Goal: Task Accomplishment & Management: Complete application form

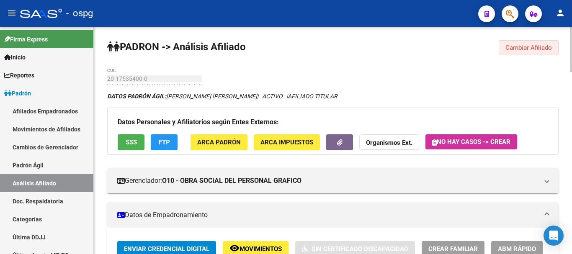
click at [523, 43] on button "Cambiar Afiliado" at bounding box center [528, 47] width 60 height 15
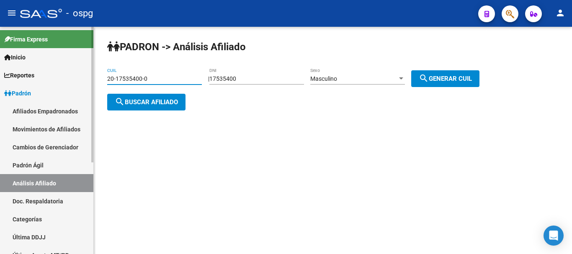
drag, startPoint x: 178, startPoint y: 80, endPoint x: 0, endPoint y: 80, distance: 177.9
click at [0, 80] on mat-sidenav-container "Firma Express Inicio Calendario SSS Instructivos Contacto OS Reportes Ingresos …" at bounding box center [286, 140] width 572 height 227
paste input "37026443-1"
click at [129, 100] on span "search Buscar afiliado" at bounding box center [146, 102] width 63 height 8
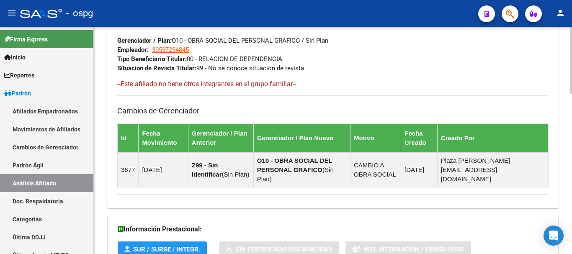
scroll to position [539, 0]
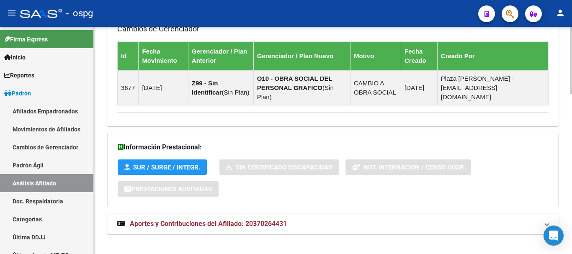
click at [255, 224] on mat-expansion-panel-header "Aportes y Contribuciones del Afiliado: 20370264431" at bounding box center [332, 224] width 451 height 20
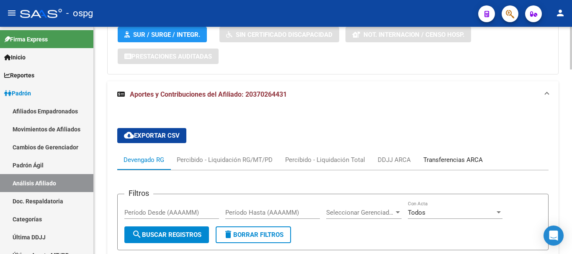
click at [450, 155] on div "Transferencias ARCA" at bounding box center [452, 159] width 59 height 9
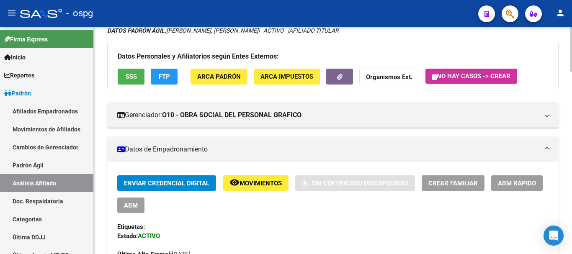
scroll to position [0, 0]
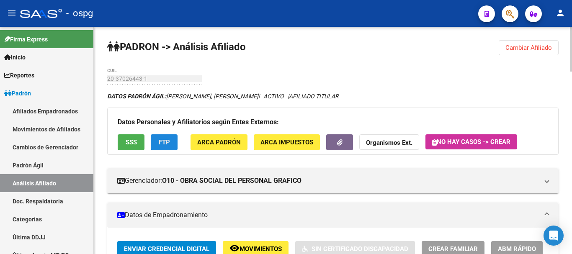
click at [161, 134] on button "FTP" at bounding box center [164, 141] width 27 height 15
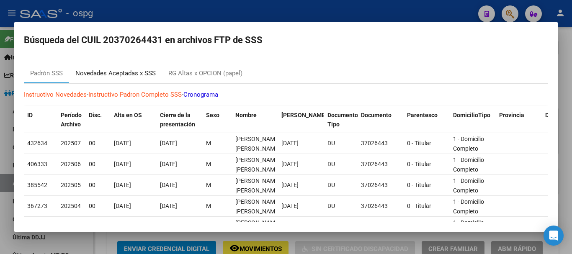
click at [126, 67] on div "Novedades Aceptadas x SSS" at bounding box center [115, 73] width 93 height 20
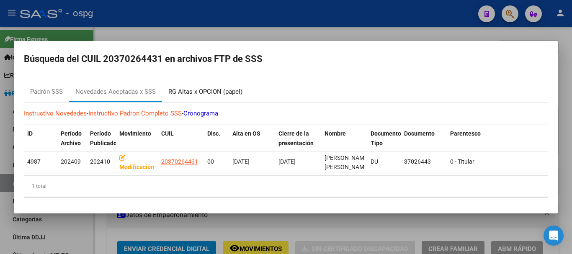
click at [214, 87] on div "RG Altas x OPCION (papel)" at bounding box center [205, 92] width 74 height 10
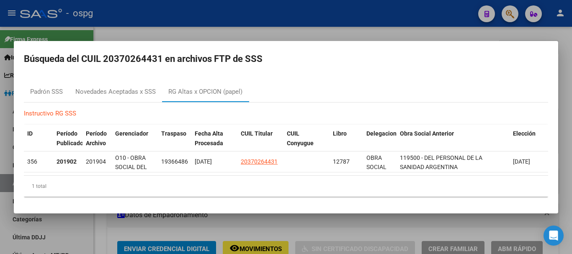
click at [271, 28] on div at bounding box center [286, 127] width 572 height 254
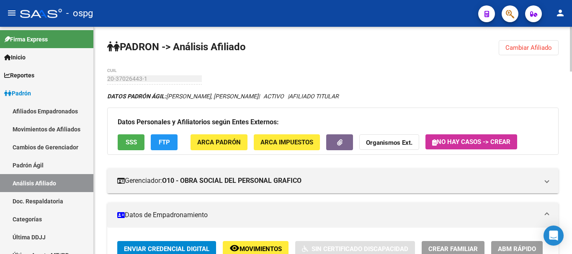
click at [166, 141] on span "FTP" at bounding box center [164, 143] width 11 height 8
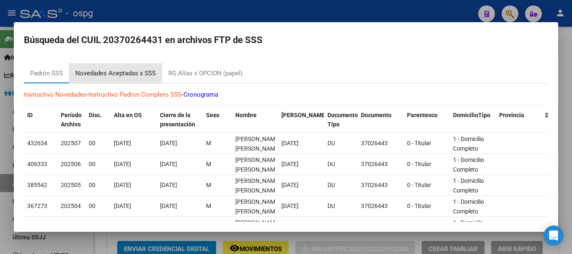
click at [115, 80] on div "Novedades Aceptadas x SSS" at bounding box center [115, 73] width 93 height 20
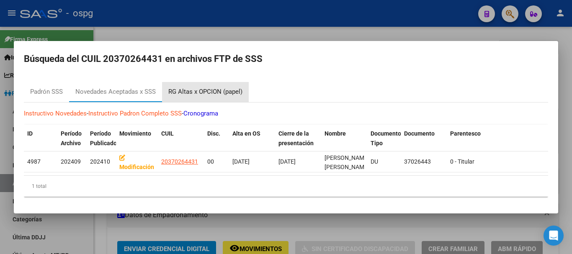
click at [213, 89] on div "RG Altas x OPCION (papel)" at bounding box center [205, 92] width 74 height 10
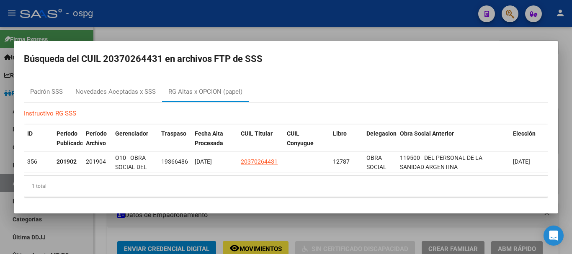
click at [247, 29] on div at bounding box center [286, 127] width 572 height 254
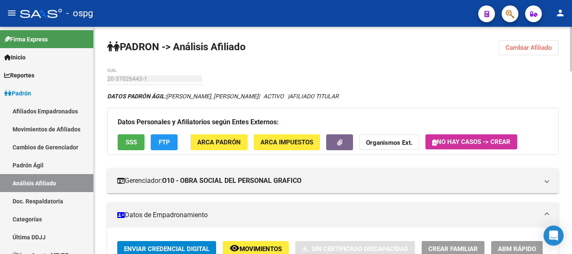
click at [519, 42] on button "Cambiar Afiliado" at bounding box center [528, 47] width 60 height 15
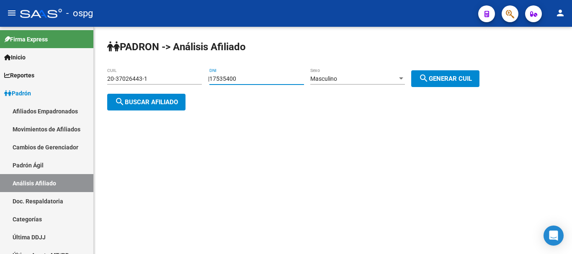
drag, startPoint x: 260, startPoint y: 81, endPoint x: 183, endPoint y: 85, distance: 77.5
click at [183, 85] on app-analisis-afiliado "[PERSON_NAME] -> Análisis Afiliado 20-37026443-1 CUIL | 17535400 DNI Masculino …" at bounding box center [296, 90] width 378 height 30
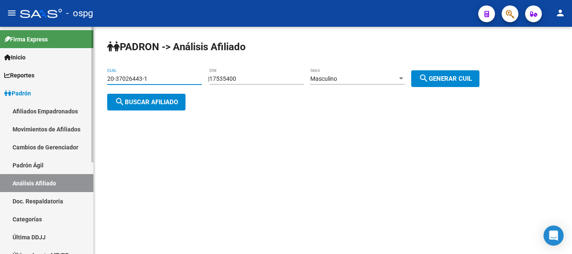
drag, startPoint x: 168, startPoint y: 77, endPoint x: 0, endPoint y: 77, distance: 168.3
click at [0, 77] on mat-sidenav-container "Firma Express Inicio Calendario SSS Instructivos Contacto OS Reportes Ingresos …" at bounding box center [286, 140] width 572 height 227
type input "27-44837572-8"
click at [139, 95] on button "search Buscar afiliado" at bounding box center [146, 102] width 78 height 17
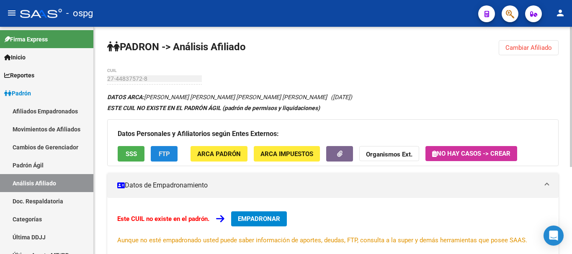
click at [169, 152] on span "FTP" at bounding box center [164, 154] width 11 height 8
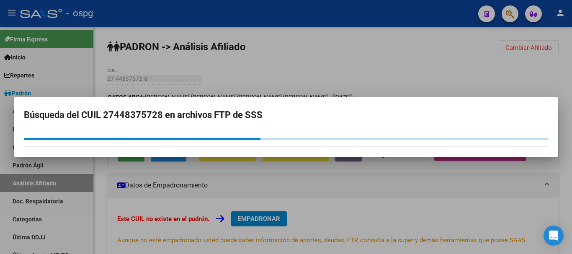
click at [288, 61] on div "Búsqueda del CUIL 27448375728 en archivos FTP de SSS" at bounding box center [286, 127] width 572 height 254
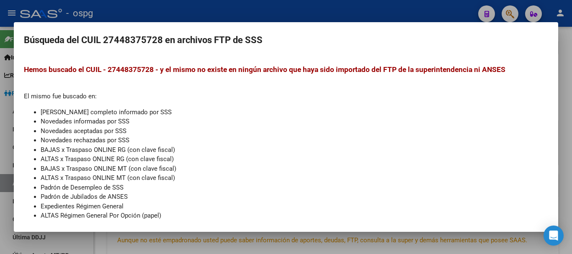
click at [294, 9] on div at bounding box center [286, 127] width 572 height 254
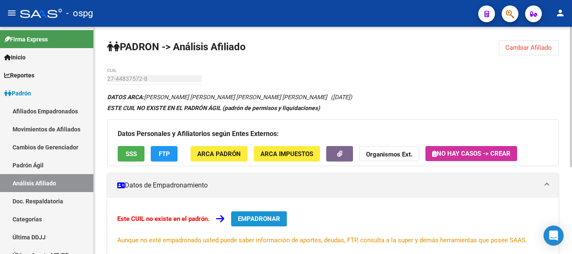
click at [254, 219] on span "EMPADRONAR" at bounding box center [259, 219] width 42 height 8
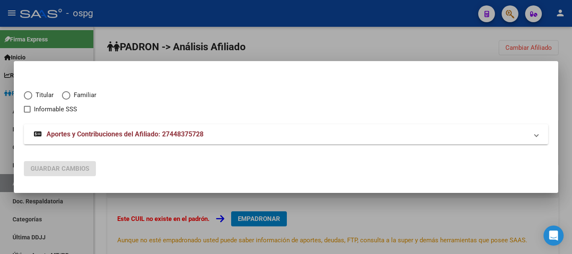
click at [41, 93] on span "Titular" at bounding box center [42, 95] width 21 height 10
click at [32, 93] on input "Titular" at bounding box center [28, 95] width 8 height 8
radio input "true"
checkbox input "true"
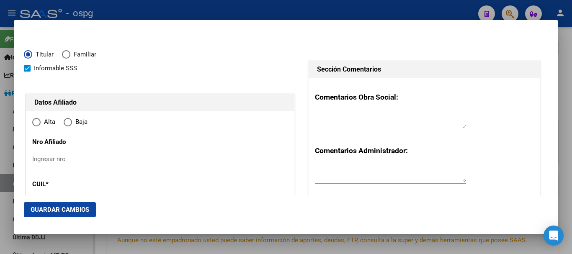
type input "27-44837572-8"
type input "44837572"
type input "[PERSON_NAME]"
type input "[PERSON_NAME] [PERSON_NAME] [PERSON_NAME]"
type input "[DATE]"
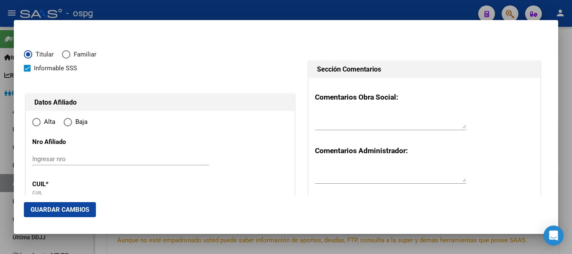
type input "EZPELETA ESTE"
type input "1882"
type input "MZA 37 CASA 14"
radio input "true"
type input "EZPELETA ESTE"
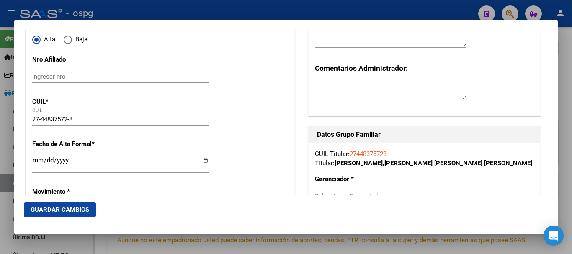
scroll to position [126, 0]
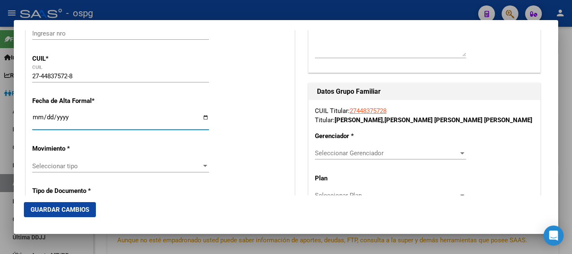
click at [37, 120] on input "Ingresar fecha" at bounding box center [120, 120] width 177 height 13
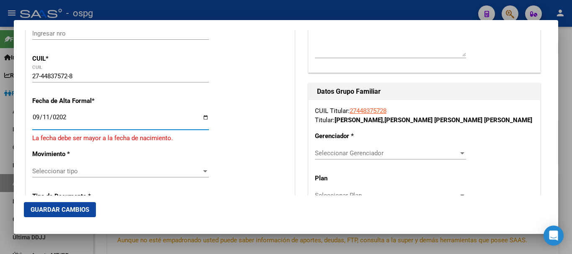
type input "[DATE]"
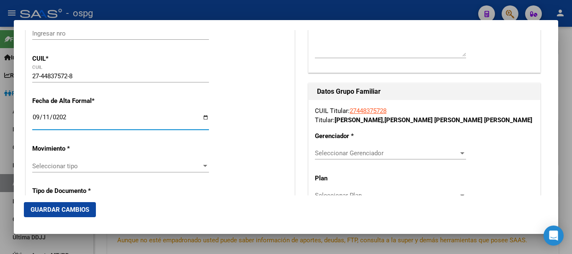
click at [96, 165] on span "Seleccionar tipo" at bounding box center [116, 166] width 169 height 8
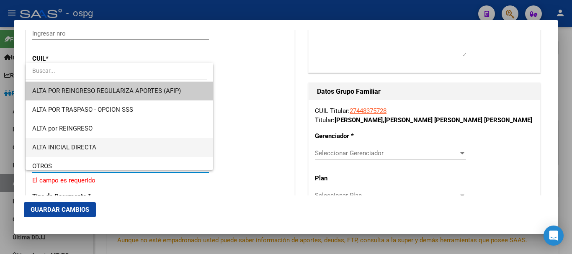
click at [105, 151] on span "ALTA INICIAL DIRECTA" at bounding box center [119, 147] width 174 height 19
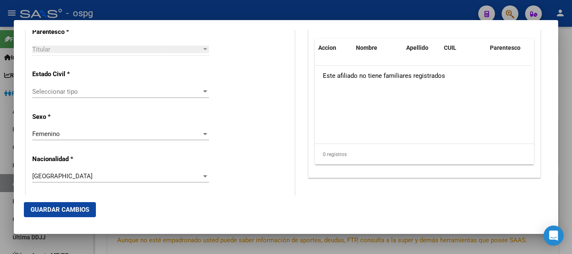
scroll to position [502, 0]
click at [87, 86] on div "Seleccionar tipo Seleccionar tipo" at bounding box center [120, 91] width 177 height 13
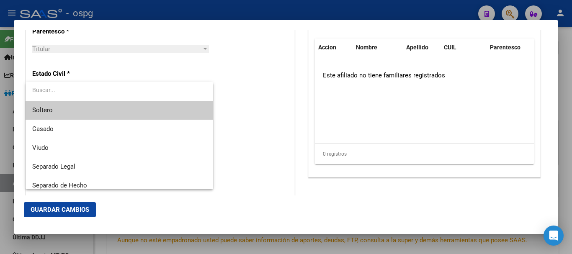
click at [78, 110] on span "Soltero" at bounding box center [119, 110] width 174 height 19
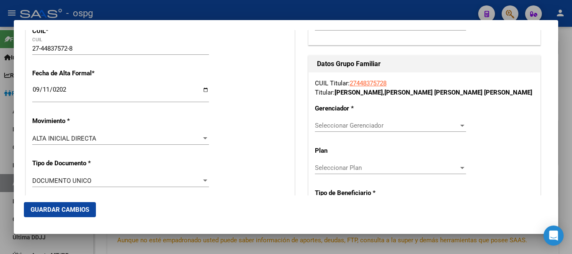
scroll to position [167, 0]
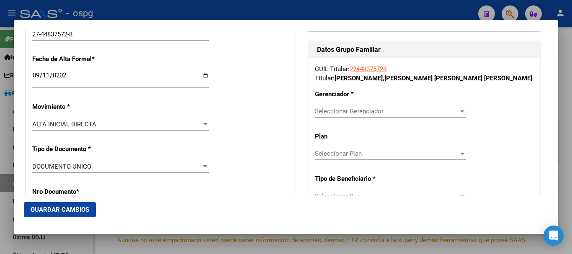
click at [384, 112] on span "Seleccionar Gerenciador" at bounding box center [387, 112] width 144 height 8
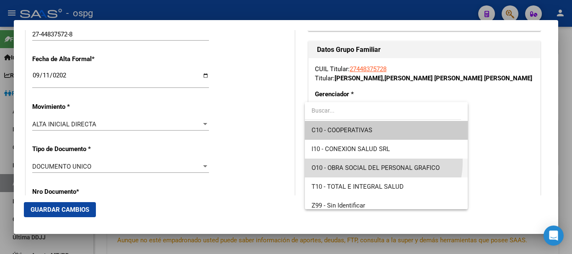
click at [372, 162] on span "O10 - OBRA SOCIAL DEL PERSONAL GRAFICO" at bounding box center [385, 168] width 149 height 19
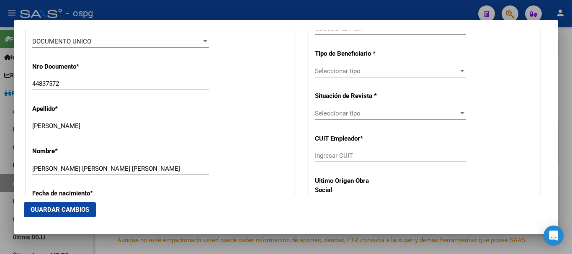
scroll to position [293, 0]
click at [391, 72] on span "Seleccionar tipo" at bounding box center [387, 71] width 144 height 8
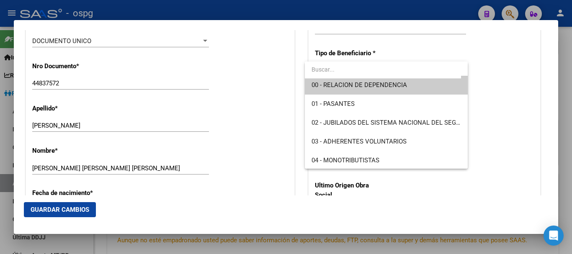
scroll to position [0, 0]
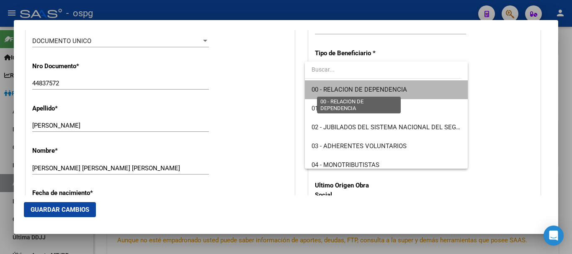
click at [388, 87] on span "00 - RELACION DE DEPENDENCIA" at bounding box center [358, 90] width 95 height 8
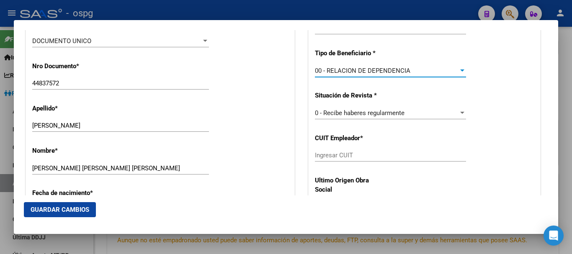
click at [380, 157] on input "Ingresar CUIT" at bounding box center [390, 156] width 151 height 8
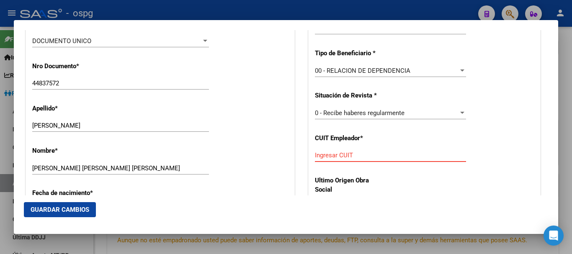
click at [362, 154] on input "Ingresar CUIT" at bounding box center [390, 156] width 151 height 8
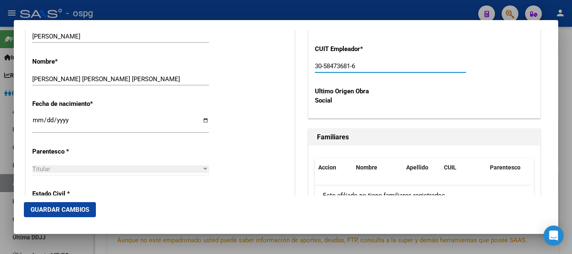
scroll to position [544, 0]
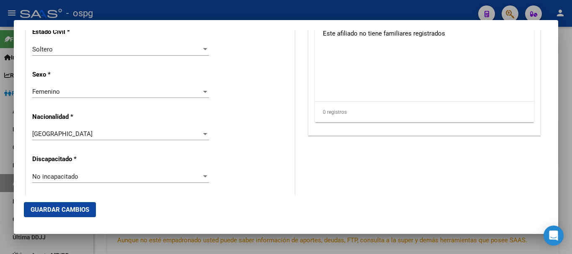
type input "30-58473681-6"
click at [45, 207] on span "Guardar Cambios" at bounding box center [60, 210] width 59 height 8
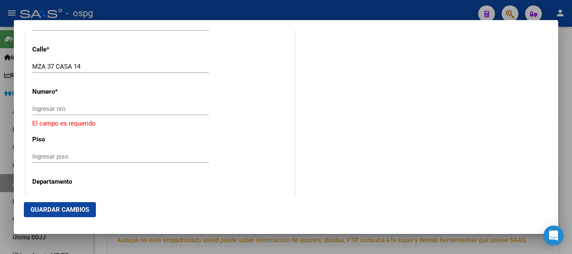
scroll to position [921, 0]
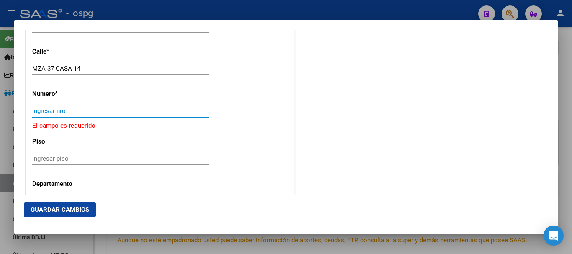
click at [69, 112] on input "Ingresar nro" at bounding box center [120, 111] width 177 height 8
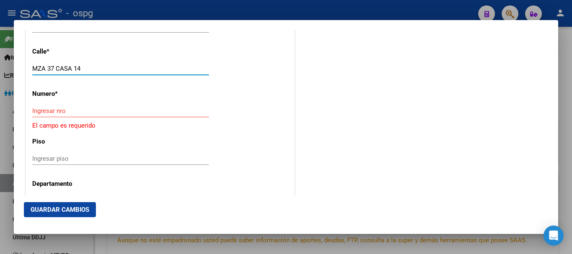
drag, startPoint x: 74, startPoint y: 67, endPoint x: 94, endPoint y: 68, distance: 20.5
click at [94, 68] on input "MZA 37 CASA 14" at bounding box center [120, 69] width 177 height 8
type input "MZA 37 CASA"
click at [84, 109] on input "Ingresar nro" at bounding box center [120, 111] width 177 height 8
paste input "14"
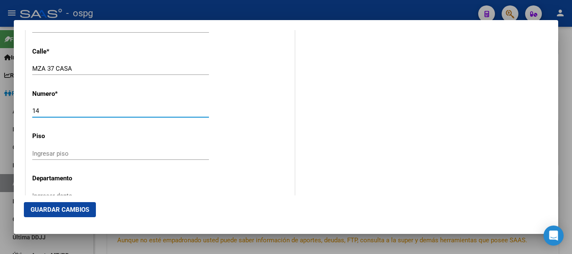
type input "14"
click at [52, 214] on button "Guardar Cambios" at bounding box center [60, 209] width 72 height 15
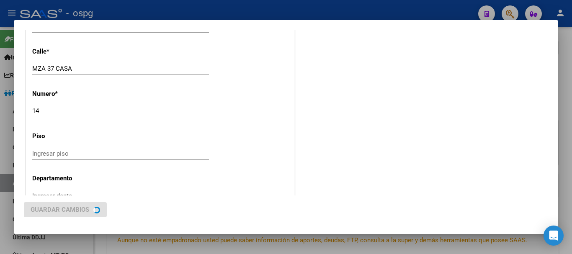
scroll to position [0, 0]
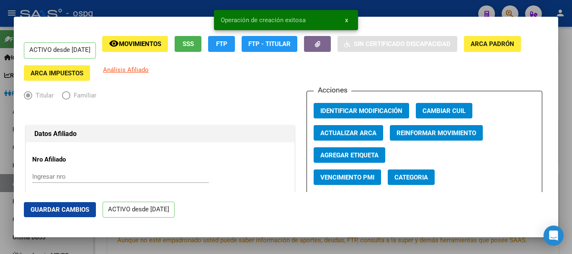
click at [410, 8] on div at bounding box center [286, 127] width 572 height 254
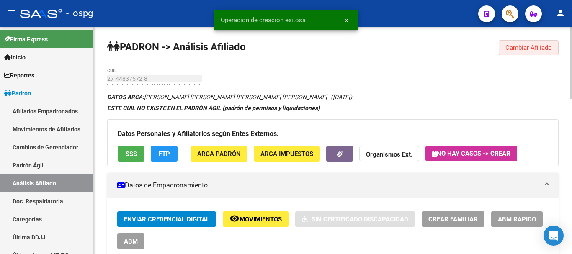
click at [521, 49] on span "Cambiar Afiliado" at bounding box center [528, 48] width 46 height 8
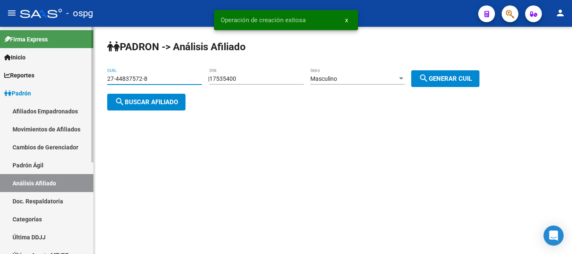
drag, startPoint x: 180, startPoint y: 80, endPoint x: 43, endPoint y: 80, distance: 137.3
click at [43, 80] on mat-sidenav-container "Firma Express Inicio Calendario SSS Instructivos Contacto OS Reportes Ingresos …" at bounding box center [286, 140] width 572 height 227
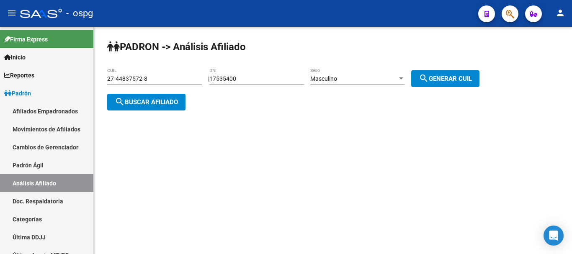
click at [159, 82] on div "27-44837572-8 CUIL" at bounding box center [154, 76] width 95 height 17
click at [158, 79] on input "27-44837572-8" at bounding box center [154, 78] width 95 height 7
click at [159, 79] on input "27-44837572-8" at bounding box center [154, 78] width 95 height 7
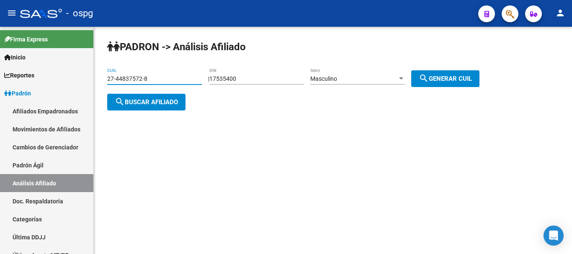
paste input "93778891-1"
click at [148, 96] on button "search Buscar afiliado" at bounding box center [146, 102] width 78 height 17
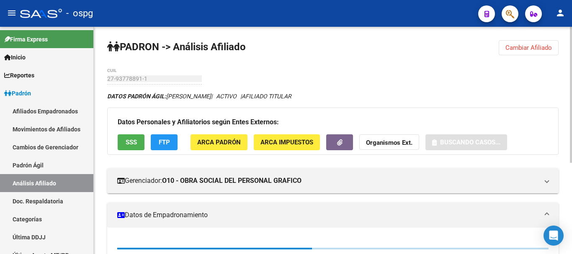
scroll to position [42, 0]
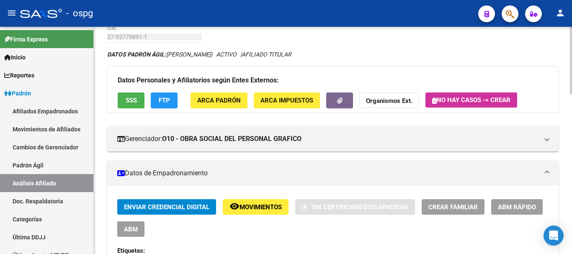
click at [167, 100] on span "FTP" at bounding box center [164, 101] width 11 height 8
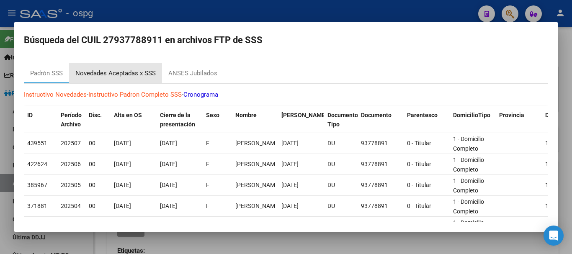
click at [118, 74] on div "Novedades Aceptadas x SSS" at bounding box center [115, 74] width 80 height 10
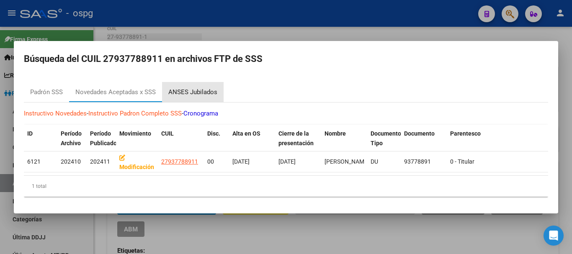
click at [194, 82] on div "ANSES Jubilados" at bounding box center [193, 92] width 62 height 20
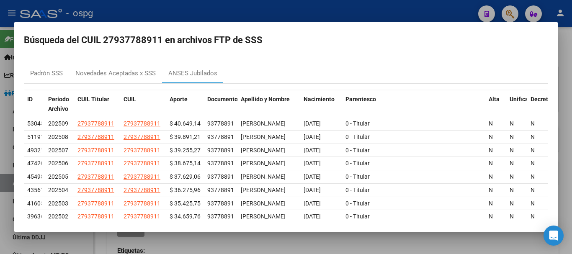
click at [217, 5] on div at bounding box center [286, 127] width 572 height 254
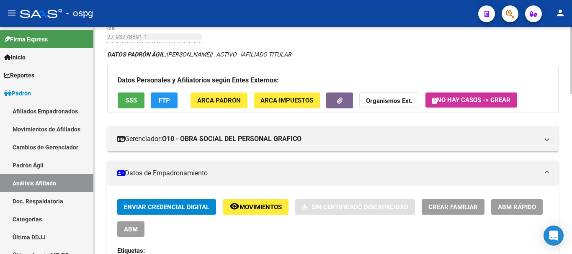
click at [167, 98] on span "FTP" at bounding box center [164, 101] width 11 height 8
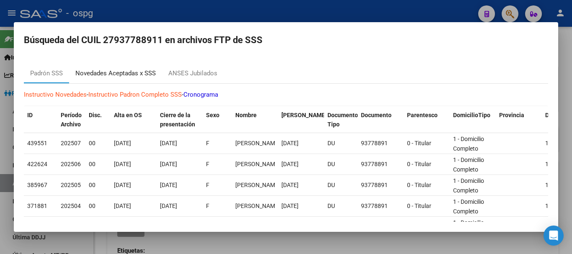
click at [145, 71] on div "Novedades Aceptadas x SSS" at bounding box center [115, 74] width 80 height 10
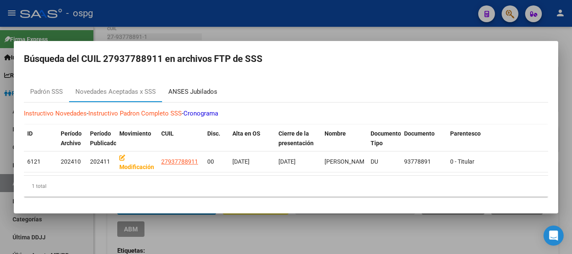
click at [194, 87] on div "ANSES Jubilados" at bounding box center [192, 92] width 49 height 10
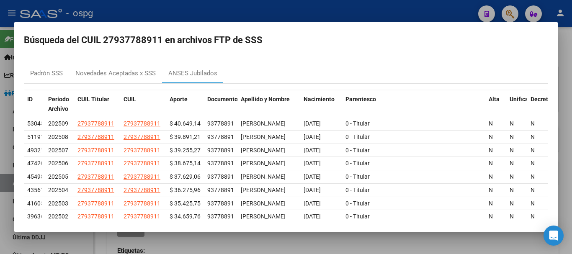
click at [283, 7] on div at bounding box center [286, 127] width 572 height 254
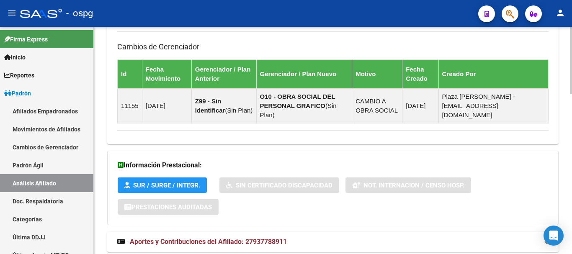
scroll to position [539, 0]
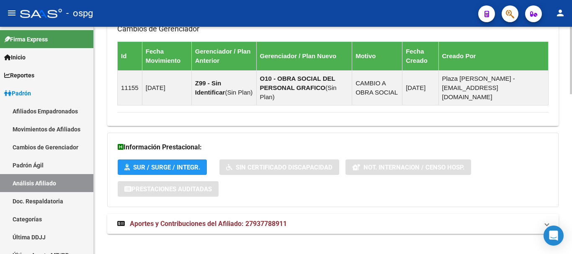
click at [241, 219] on strong "Aportes y Contribuciones del Afiliado: 27937788911" at bounding box center [202, 223] width 170 height 9
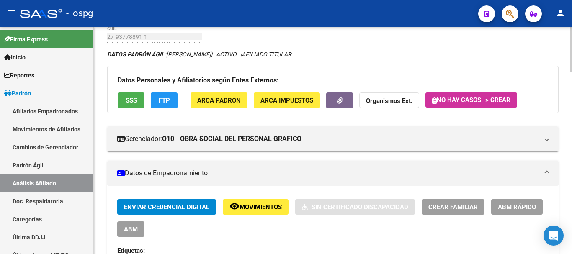
scroll to position [0, 0]
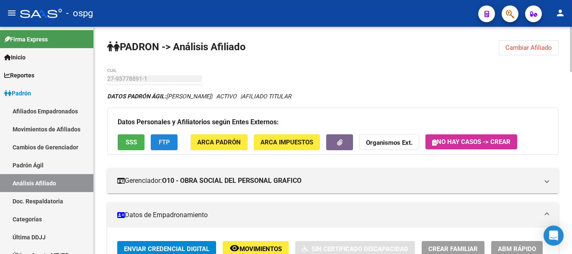
click at [158, 137] on button "FTP" at bounding box center [164, 141] width 27 height 15
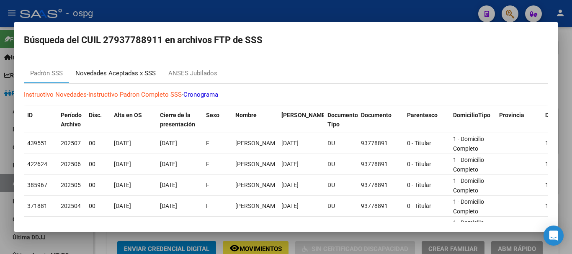
click at [135, 72] on div "Novedades Aceptadas x SSS" at bounding box center [115, 74] width 80 height 10
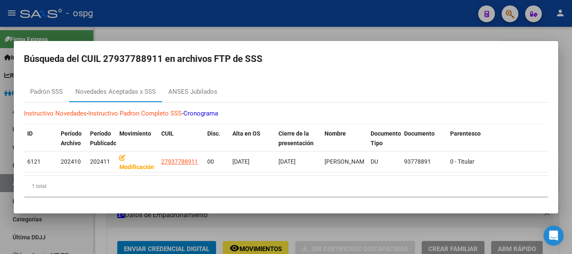
click at [330, 41] on mat-dialog-container "Búsqueda del CUIL 27937788911 en archivos FTP de SSS [PERSON_NAME] SSS Novedade…" at bounding box center [286, 127] width 544 height 172
click at [364, 23] on div at bounding box center [286, 127] width 572 height 254
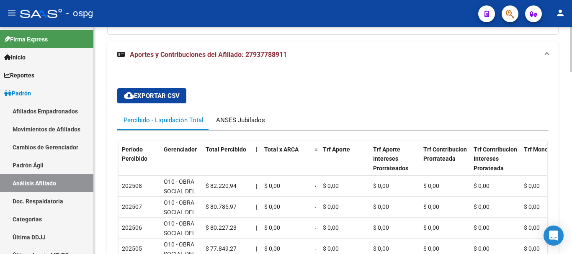
click at [242, 110] on div "ANSES Jubilados" at bounding box center [241, 120] width 62 height 20
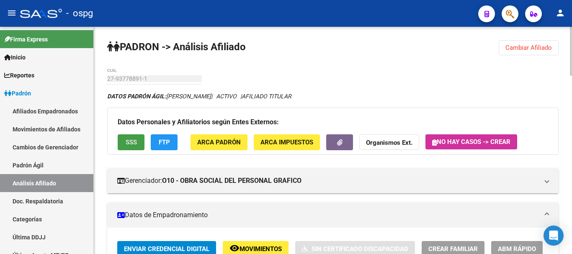
click at [127, 141] on span "SSS" at bounding box center [131, 143] width 11 height 8
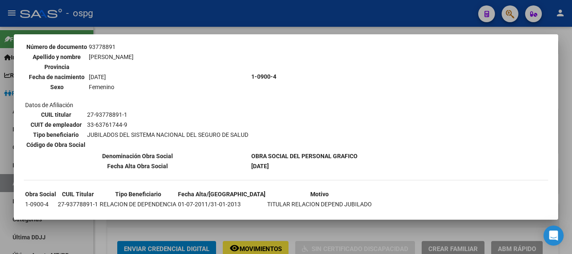
scroll to position [112, 0]
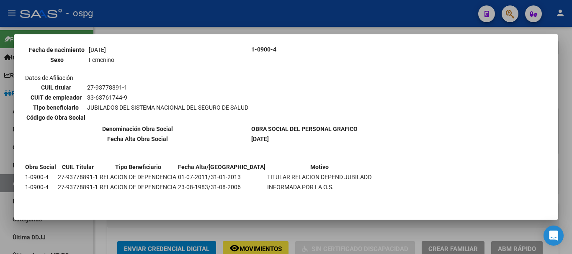
click at [297, 14] on div at bounding box center [286, 127] width 572 height 254
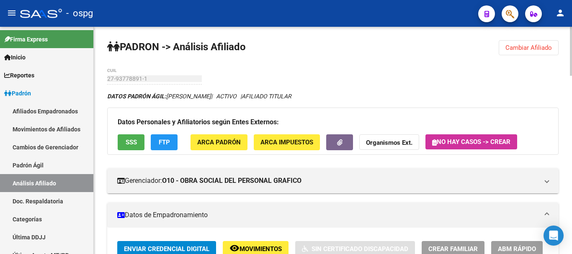
click at [525, 49] on span "Cambiar Afiliado" at bounding box center [528, 48] width 46 height 8
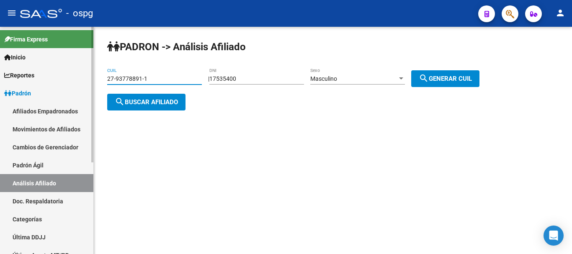
drag, startPoint x: 169, startPoint y: 80, endPoint x: 57, endPoint y: 81, distance: 111.3
click at [57, 81] on mat-sidenav-container "Firma Express Inicio Calendario SSS Instructivos Contacto OS Reportes Ingresos …" at bounding box center [286, 140] width 572 height 227
click at [143, 99] on span "search Buscar afiliado" at bounding box center [146, 102] width 63 height 8
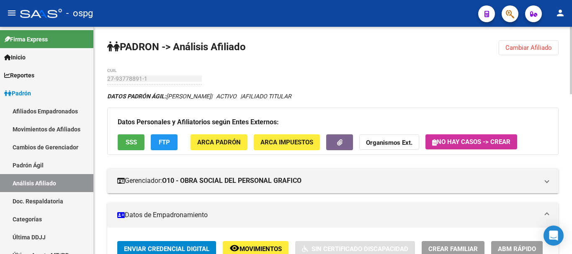
click at [511, 47] on span "Cambiar Afiliado" at bounding box center [528, 48] width 46 height 8
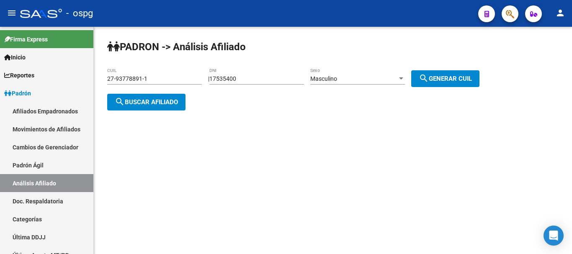
click at [154, 75] on div "27-93778891-1 CUIL" at bounding box center [154, 76] width 95 height 17
click at [153, 74] on div "27-93778891-1 CUIL" at bounding box center [154, 76] width 95 height 17
type input "27-44837572-8"
click at [162, 106] on button "search Buscar afiliado" at bounding box center [146, 102] width 78 height 17
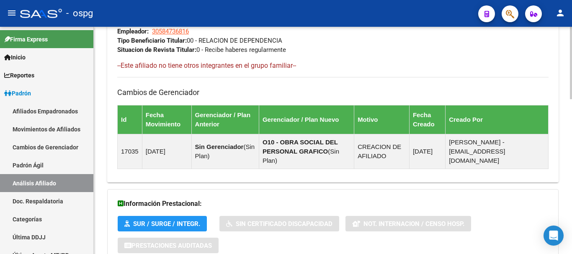
scroll to position [361, 0]
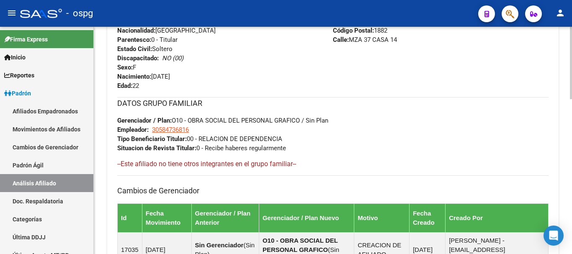
click at [514, 111] on div "DATOS GRUPO FAMILIAR Gerenciador / Plan: O10 - OBRA SOCIAL DEL PERSONAL GRAFICO…" at bounding box center [332, 125] width 431 height 56
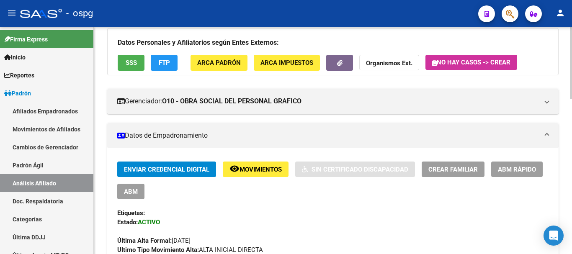
scroll to position [0, 0]
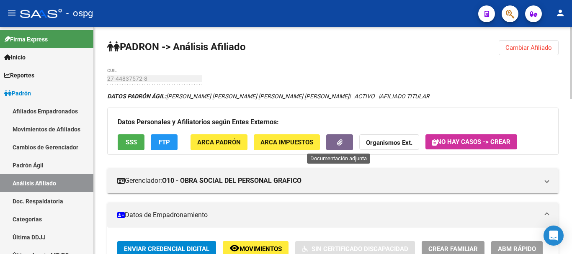
click at [342, 141] on button "button" at bounding box center [339, 141] width 27 height 15
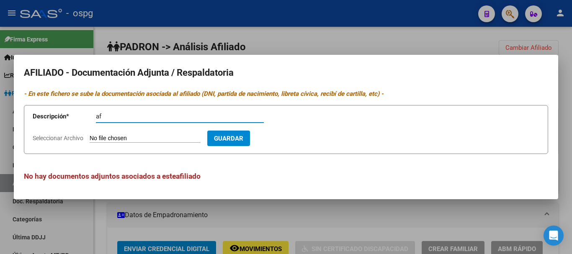
type input "af"
click at [50, 136] on span "Seleccionar Archivo" at bounding box center [58, 138] width 51 height 7
click at [90, 136] on input "Seleccionar Archivo" at bounding box center [145, 139] width 111 height 8
type input "C:\fakepath\20250911142308299.pdf"
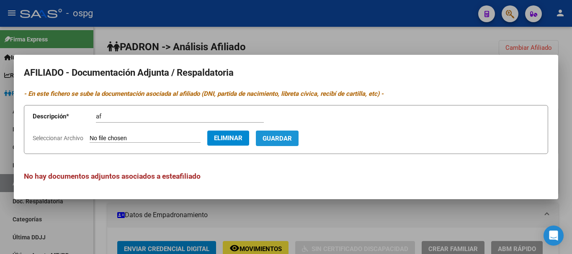
click at [293, 132] on button "Guardar" at bounding box center [277, 138] width 43 height 15
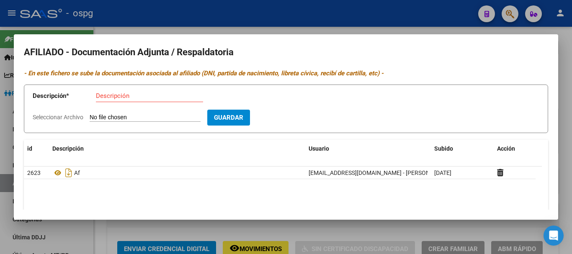
click at [114, 25] on div at bounding box center [286, 127] width 572 height 254
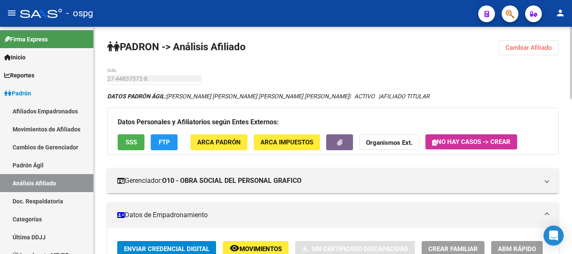
click at [514, 42] on button "Cambiar Afiliado" at bounding box center [528, 47] width 60 height 15
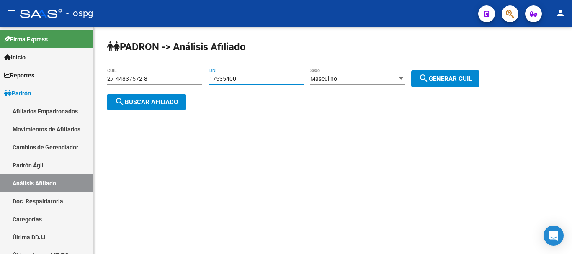
drag, startPoint x: 256, startPoint y: 75, endPoint x: 192, endPoint y: 81, distance: 64.3
click at [192, 81] on app-analisis-afiliado "[PERSON_NAME] -> Análisis Afiliado 27-44837572-8 CUIL | 17535400 DNI Masculino …" at bounding box center [296, 90] width 378 height 30
paste input "96369617"
type input "96369617"
click at [363, 74] on div "Masculino Sexo" at bounding box center [357, 76] width 95 height 17
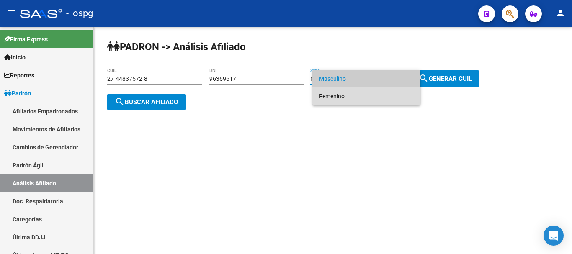
click at [357, 92] on span "Femenino" at bounding box center [366, 96] width 95 height 18
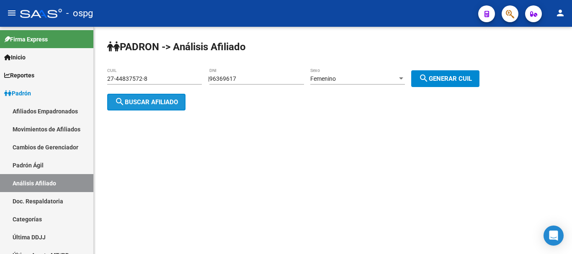
click at [163, 106] on button "search Buscar afiliado" at bounding box center [146, 102] width 78 height 17
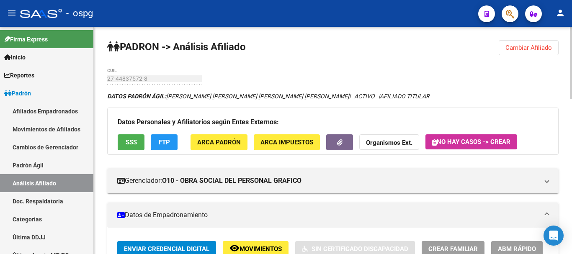
click at [518, 51] on button "Cambiar Afiliado" at bounding box center [528, 47] width 60 height 15
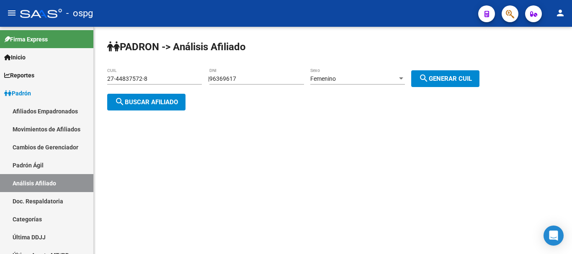
click at [442, 77] on span "search Generar CUIL" at bounding box center [445, 79] width 53 height 8
type input "27-96369617-0"
click at [154, 100] on span "search Buscar afiliado" at bounding box center [146, 102] width 63 height 8
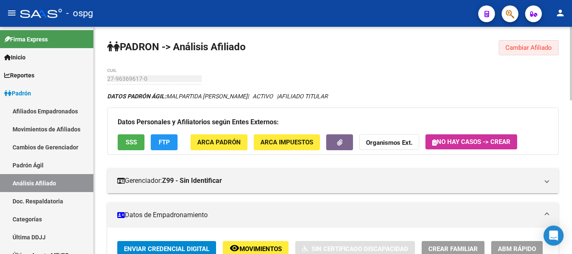
click at [529, 51] on button "Cambiar Afiliado" at bounding box center [528, 47] width 60 height 15
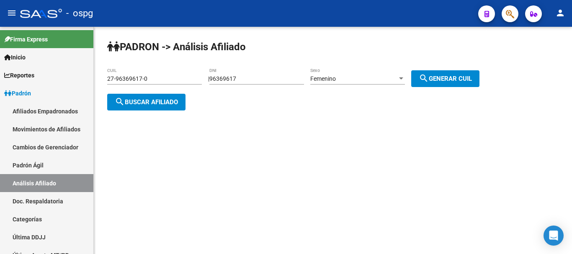
click at [237, 77] on input "96369617" at bounding box center [256, 78] width 95 height 7
click at [143, 105] on span "search Buscar afiliado" at bounding box center [146, 102] width 63 height 8
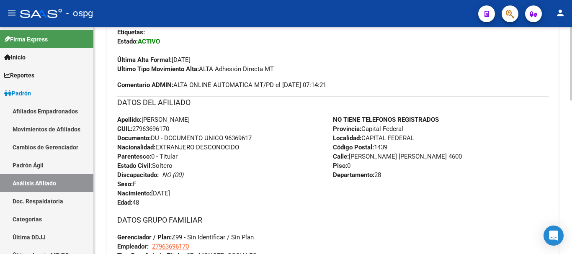
scroll to position [377, 0]
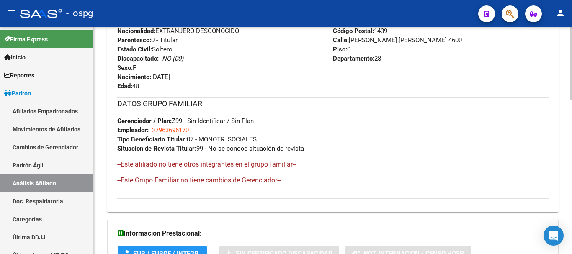
drag, startPoint x: 160, startPoint y: 118, endPoint x: 275, endPoint y: 124, distance: 115.3
click at [275, 124] on div "DATOS GRUPO FAMILIAR Gerenciador / Plan: Z99 - Sin Identificar / Sin Plan Emple…" at bounding box center [332, 126] width 431 height 56
click at [276, 125] on div "DATOS GRUPO FAMILIAR Gerenciador / Plan: Z99 - Sin Identificar / Sin Plan Emple…" at bounding box center [332, 126] width 431 height 56
drag, startPoint x: 198, startPoint y: 135, endPoint x: 290, endPoint y: 135, distance: 92.9
click at [290, 135] on div "DATOS GRUPO FAMILIAR Gerenciador / Plan: Z99 - Sin Identificar / Sin Plan Emple…" at bounding box center [332, 126] width 431 height 56
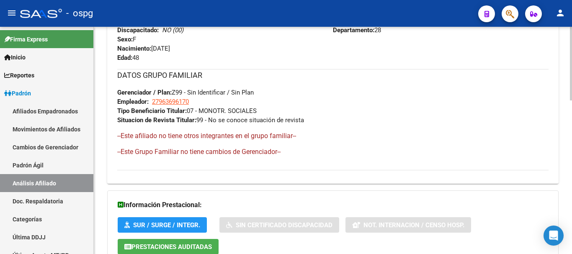
scroll to position [472, 0]
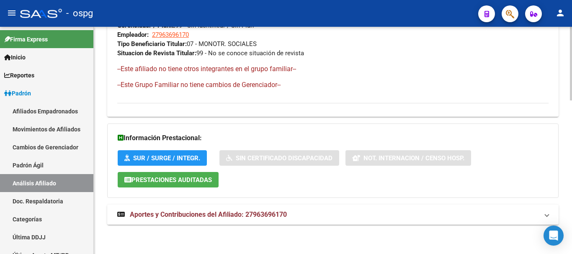
click at [306, 205] on mat-expansion-panel-header "Aportes y Contribuciones del Afiliado: 27963696170" at bounding box center [332, 215] width 451 height 20
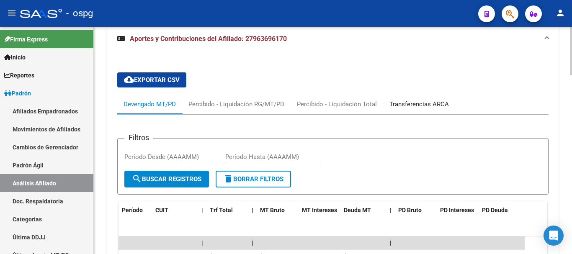
click at [414, 104] on div "Transferencias ARCA" at bounding box center [418, 104] width 59 height 9
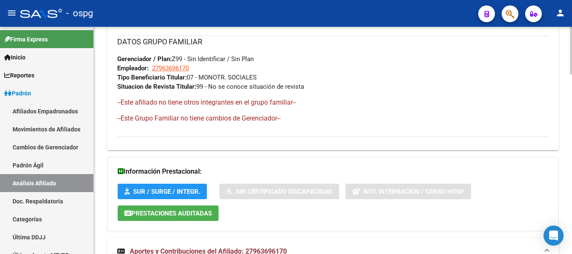
scroll to position [397, 0]
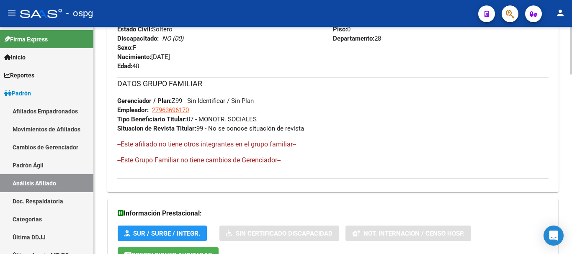
drag, startPoint x: 197, startPoint y: 128, endPoint x: 378, endPoint y: 131, distance: 180.4
click at [378, 131] on div "DATOS GRUPO FAMILIAR Gerenciador / Plan: Z99 - Sin Identificar / Sin Plan Emple…" at bounding box center [332, 105] width 431 height 56
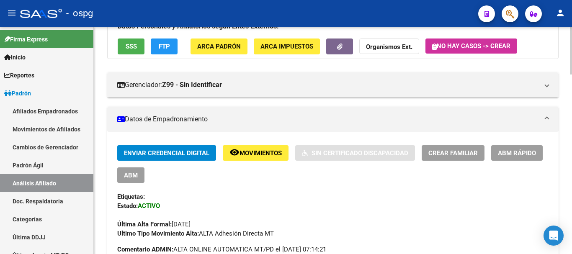
scroll to position [0, 0]
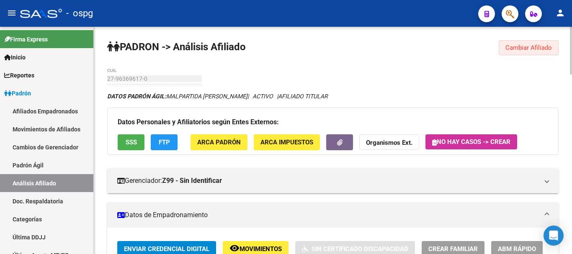
click at [533, 50] on span "Cambiar Afiliado" at bounding box center [528, 48] width 46 height 8
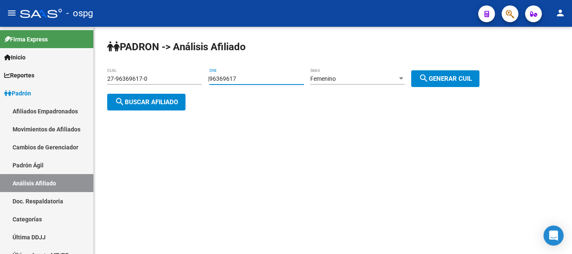
drag, startPoint x: 260, startPoint y: 79, endPoint x: 210, endPoint y: 84, distance: 50.9
click at [210, 84] on div "[PERSON_NAME] -> Análisis Afiliado 27-96369617-0 CUIL | 96369617 DNI Femenino S…" at bounding box center [333, 82] width 478 height 110
type input "45324845"
click at [445, 81] on button "search Generar CUIL" at bounding box center [445, 78] width 68 height 17
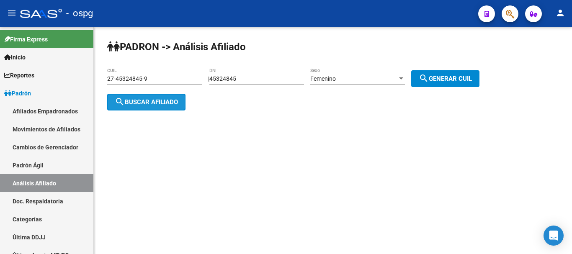
click at [168, 102] on span "search Buscar afiliado" at bounding box center [146, 102] width 63 height 8
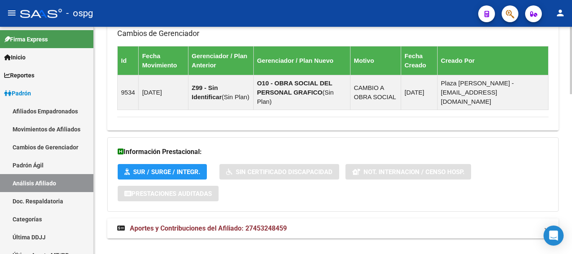
scroll to position [539, 0]
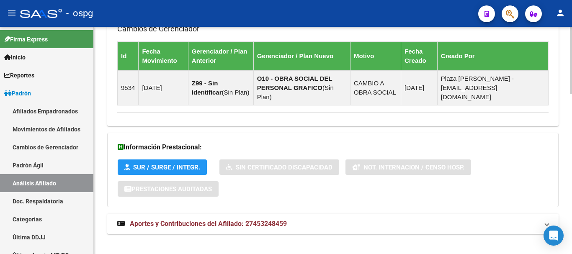
click at [279, 220] on span "Aportes y Contribuciones del Afiliado: 27453248459" at bounding box center [208, 224] width 157 height 8
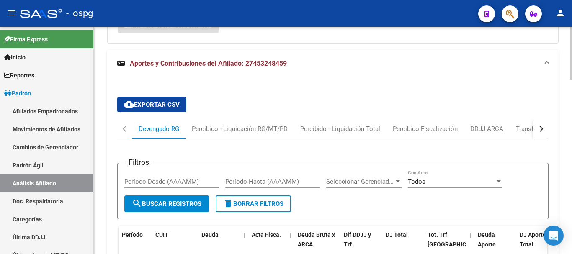
scroll to position [754, 0]
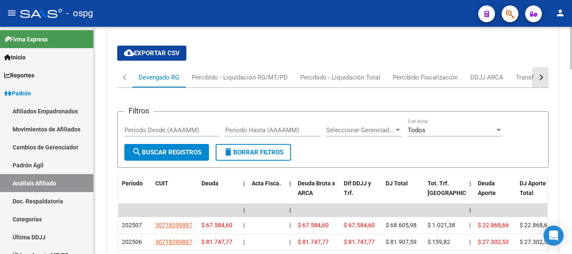
click at [539, 74] on div "button" at bounding box center [540, 77] width 6 height 6
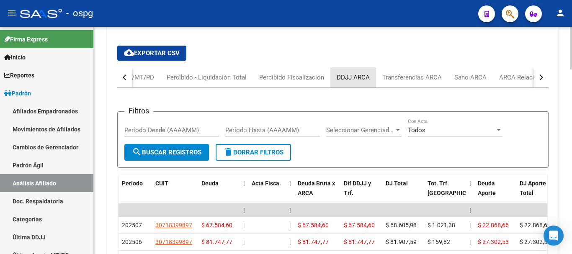
click at [366, 73] on div "DDJJ ARCA" at bounding box center [353, 77] width 33 height 9
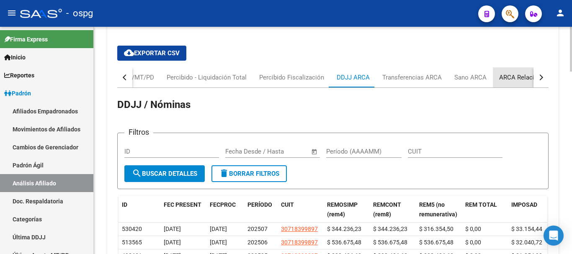
click at [493, 69] on div "ARCA Relaciones Laborales" at bounding box center [538, 77] width 91 height 20
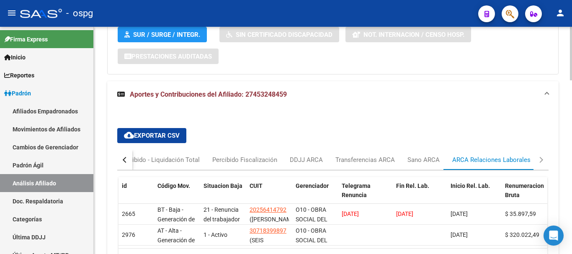
scroll to position [710, 0]
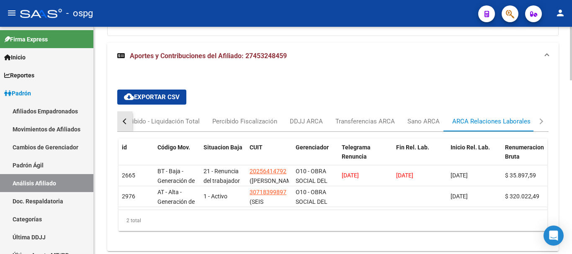
click at [128, 111] on button "button" at bounding box center [124, 121] width 15 height 20
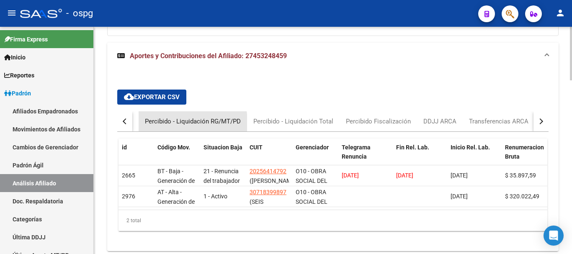
click at [159, 117] on div "Percibido - Liquidación RG/MT/PD" at bounding box center [193, 121] width 96 height 9
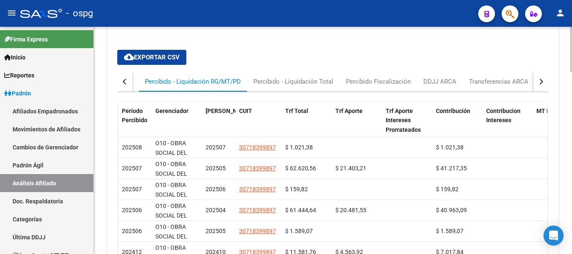
scroll to position [745, 0]
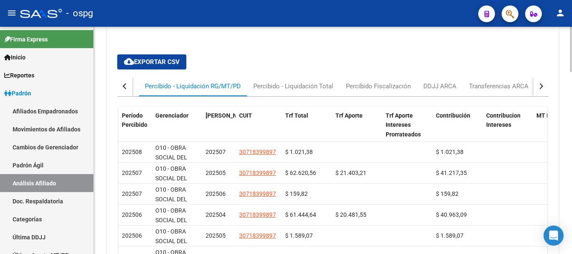
click at [545, 76] on button "button" at bounding box center [540, 86] width 15 height 20
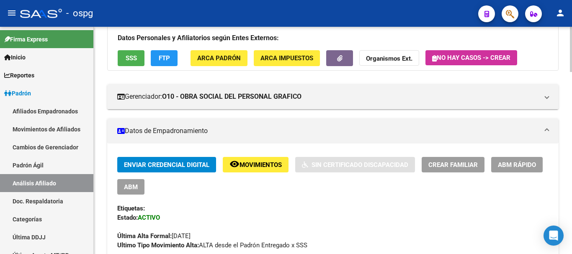
scroll to position [0, 0]
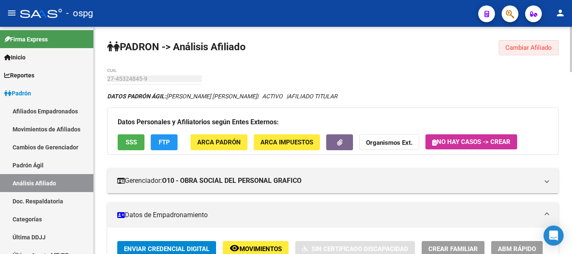
click at [524, 43] on button "Cambiar Afiliado" at bounding box center [528, 47] width 60 height 15
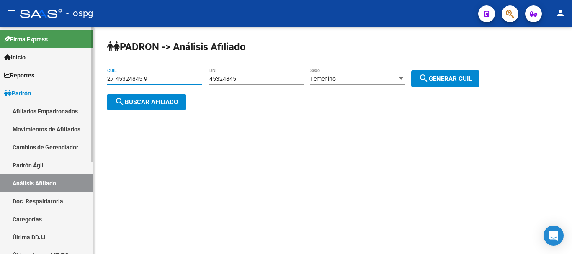
drag, startPoint x: 140, startPoint y: 80, endPoint x: 70, endPoint y: 80, distance: 69.5
click at [70, 80] on mat-sidenav-container "Firma Express Inicio Calendario SSS Instructivos Contacto OS Reportes Ingresos …" at bounding box center [286, 140] width 572 height 227
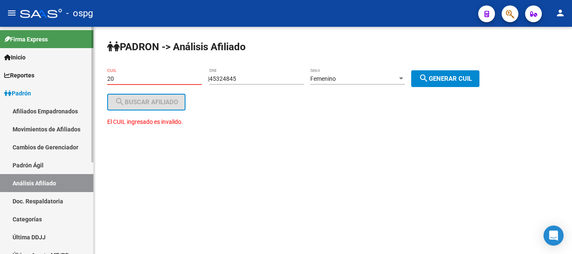
paste input "-45005590"
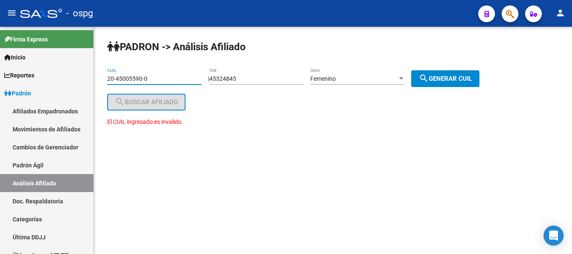
drag, startPoint x: 145, startPoint y: 77, endPoint x: 151, endPoint y: 77, distance: 6.3
click at [151, 77] on input "20-45005590-0" at bounding box center [154, 78] width 95 height 7
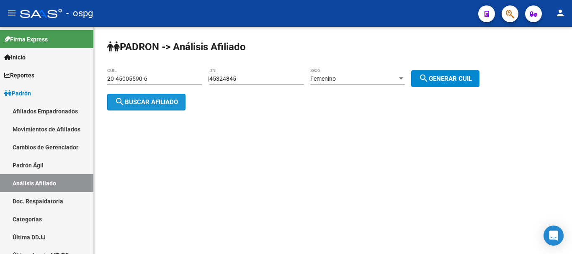
click at [168, 96] on button "search Buscar afiliado" at bounding box center [146, 102] width 78 height 17
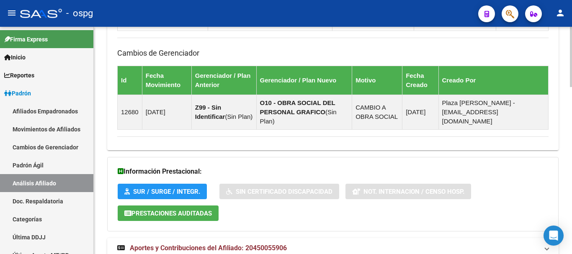
scroll to position [632, 0]
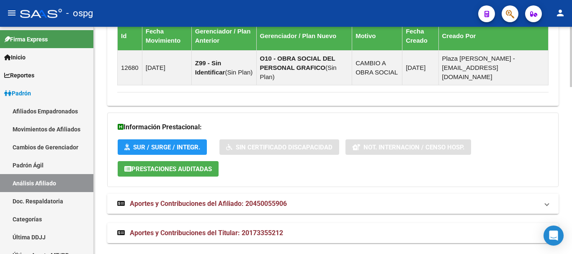
click at [264, 203] on mat-expansion-panel-header "Aportes y Contribuciones del Afiliado: 20450055906" at bounding box center [332, 204] width 451 height 20
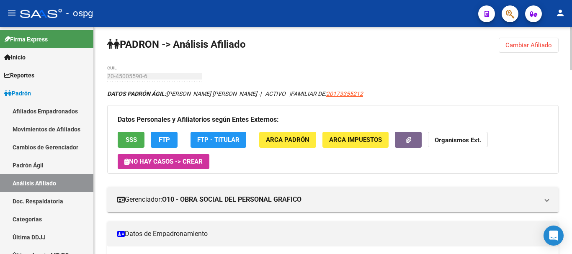
scroll to position [0, 0]
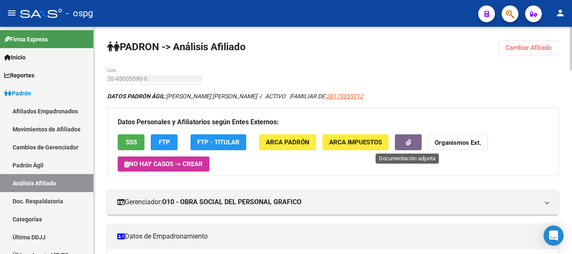
click at [408, 143] on icon "button" at bounding box center [408, 142] width 5 height 6
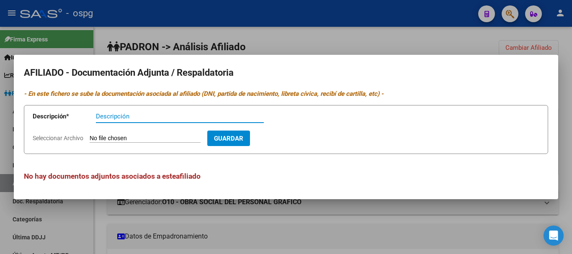
drag, startPoint x: 396, startPoint y: 63, endPoint x: 402, endPoint y: 58, distance: 8.4
click at [398, 62] on mat-dialog-container "AFILIADO - Documentación Adjunta / Respaldatoria - En este fichero se sube la d…" at bounding box center [286, 127] width 544 height 144
click at [419, 39] on div at bounding box center [286, 127] width 572 height 254
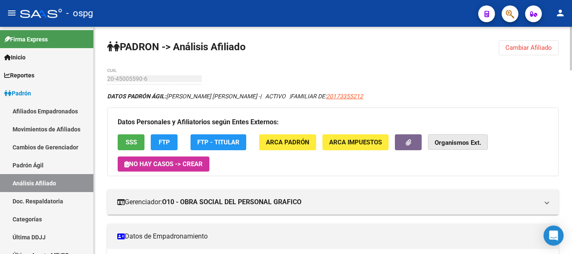
click at [449, 143] on strong "Organismos Ext." at bounding box center [457, 143] width 46 height 8
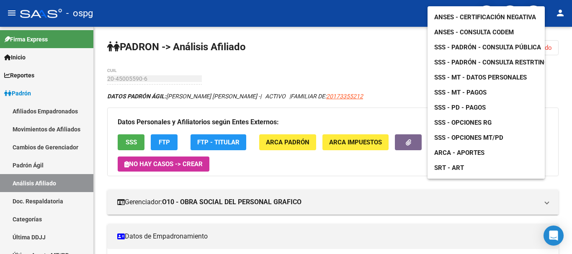
click at [488, 13] on span "ANSES - Certificación Negativa" at bounding box center [485, 17] width 102 height 8
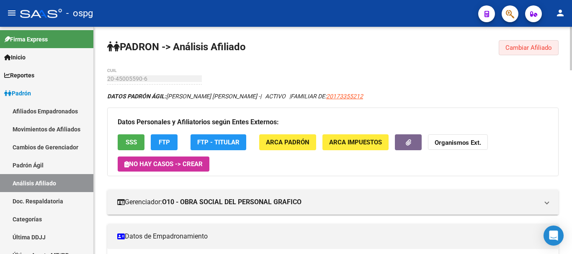
click at [537, 43] on button "Cambiar Afiliado" at bounding box center [528, 47] width 60 height 15
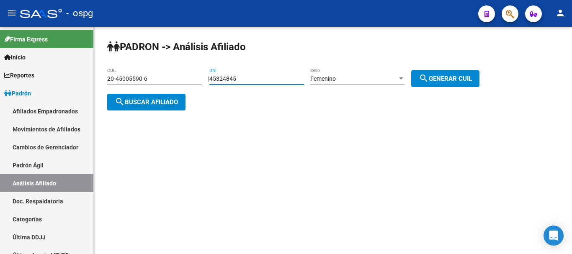
drag, startPoint x: 279, startPoint y: 78, endPoint x: 213, endPoint y: 77, distance: 66.2
click at [216, 78] on div "| 45324845 DNI Femenino Sexo search Generar CUIL" at bounding box center [346, 78] width 277 height 7
click at [418, 66] on div "[PERSON_NAME] -> Análisis Afiliado 20-45005590-6 CUIL | 45324845 DNI Femenino S…" at bounding box center [333, 82] width 478 height 110
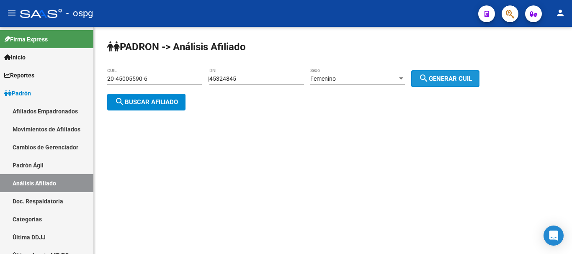
click at [463, 74] on button "search Generar CUIL" at bounding box center [445, 78] width 68 height 17
type input "27-45324845-9"
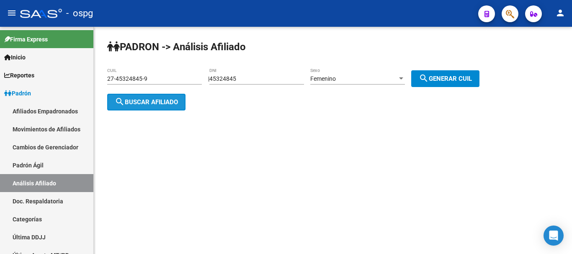
click at [136, 98] on span "search Buscar afiliado" at bounding box center [146, 102] width 63 height 8
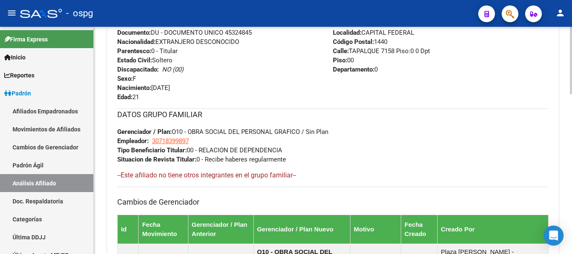
scroll to position [539, 0]
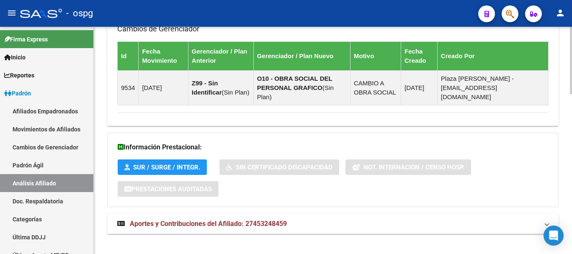
click at [192, 220] on span "Aportes y Contribuciones del Afiliado: 27453248459" at bounding box center [208, 224] width 157 height 8
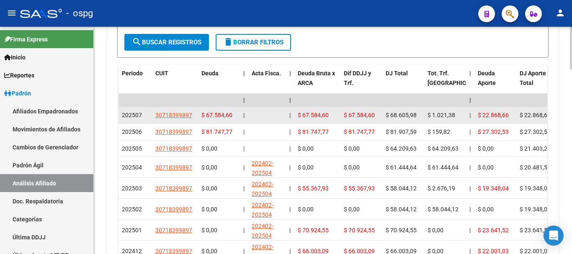
scroll to position [838, 0]
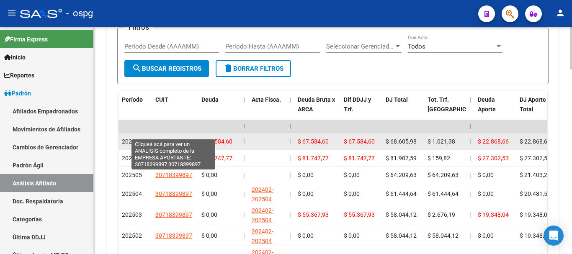
click at [179, 138] on span "30718399897" at bounding box center [173, 141] width 37 height 7
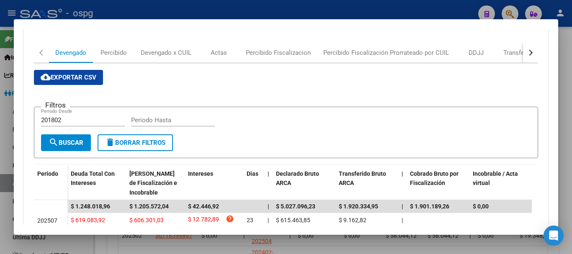
scroll to position [0, 0]
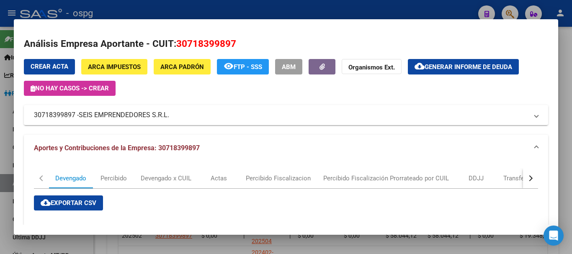
click at [176, 11] on div at bounding box center [286, 127] width 572 height 254
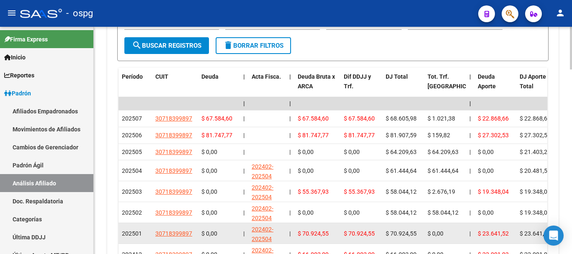
scroll to position [880, 0]
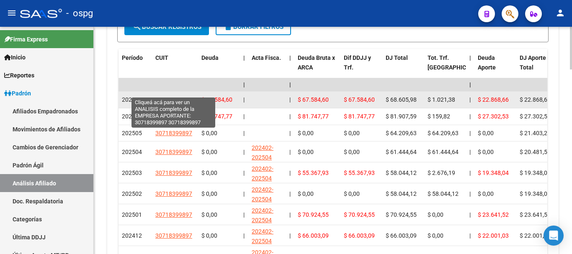
click at [167, 96] on span "30718399897" at bounding box center [173, 99] width 37 height 7
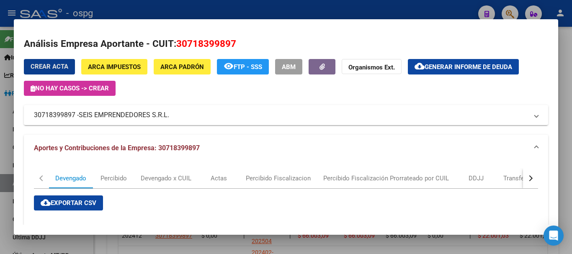
click at [464, 64] on span "Generar informe de deuda" at bounding box center [467, 67] width 87 height 8
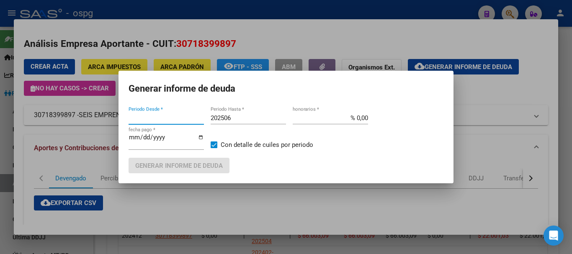
type input "202505"
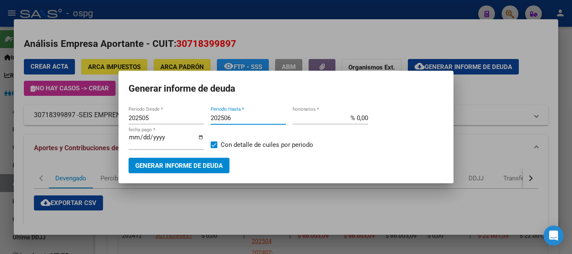
drag, startPoint x: 228, startPoint y: 115, endPoint x: 240, endPoint y: 121, distance: 13.5
click at [240, 121] on input "202506" at bounding box center [248, 118] width 75 height 8
type input "202507"
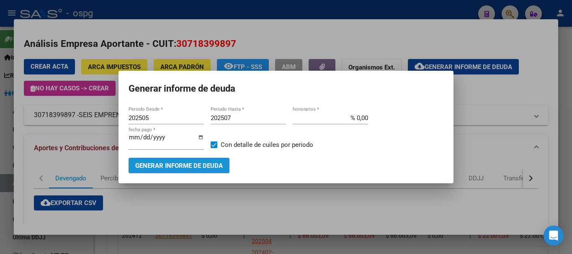
click at [200, 163] on span "Generar informe de deuda" at bounding box center [178, 166] width 87 height 8
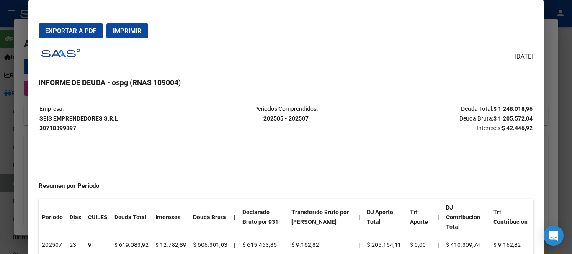
click at [549, 74] on div at bounding box center [286, 127] width 572 height 254
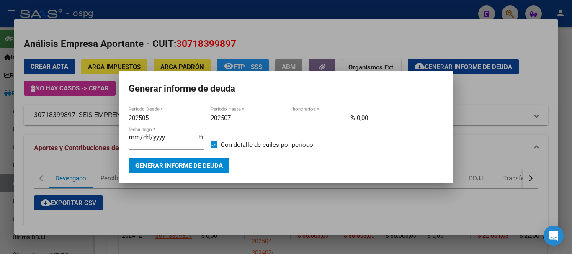
click at [429, 33] on div at bounding box center [286, 127] width 572 height 254
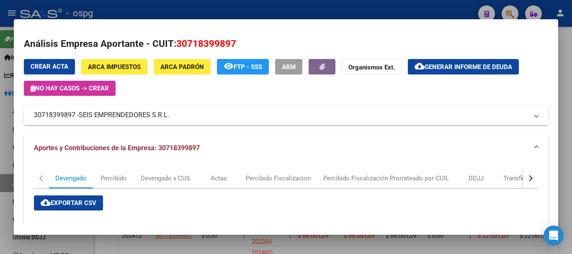
click at [384, 3] on div at bounding box center [286, 127] width 572 height 254
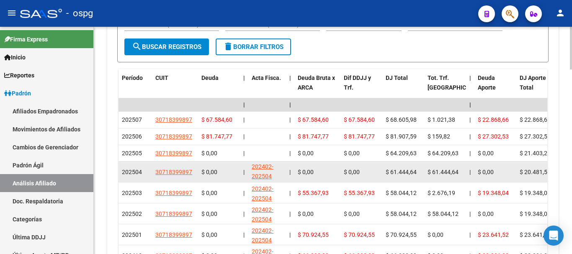
scroll to position [0, 0]
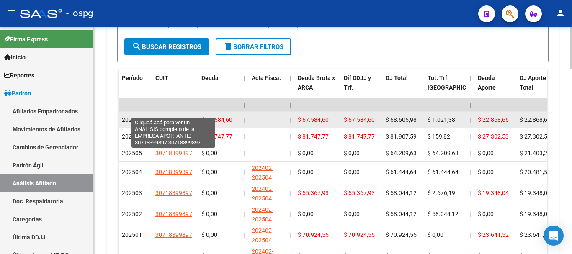
click at [167, 116] on span "30718399897" at bounding box center [173, 119] width 37 height 7
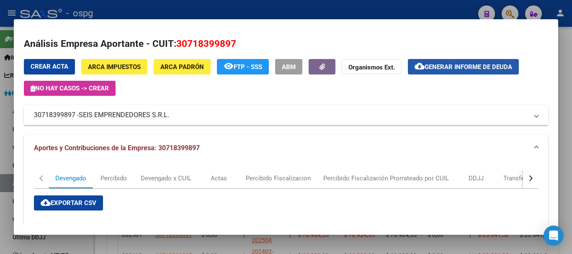
click at [462, 68] on span "Generar informe de deuda" at bounding box center [467, 67] width 87 height 8
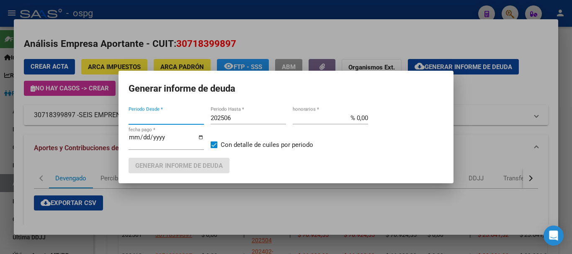
type input "202505"
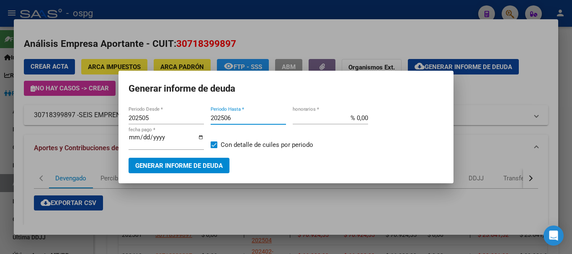
drag, startPoint x: 229, startPoint y: 118, endPoint x: 237, endPoint y: 118, distance: 8.4
click at [237, 118] on input "202506" at bounding box center [248, 118] width 75 height 8
type input "202507"
click at [206, 167] on span "Generar informe de deuda" at bounding box center [178, 166] width 87 height 8
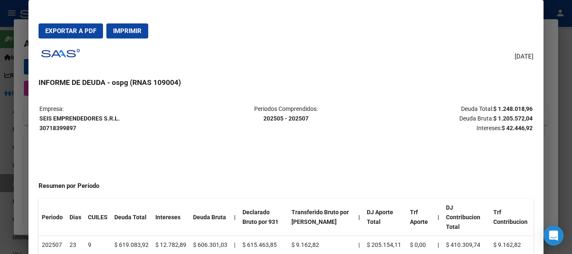
scroll to position [0, 27]
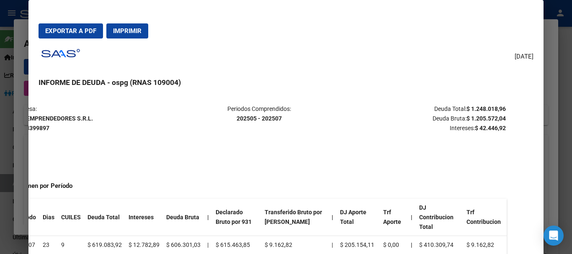
drag, startPoint x: 491, startPoint y: 107, endPoint x: 559, endPoint y: 107, distance: 68.2
click at [559, 107] on div "Análisis Empresa Aportante - CUIT: 30718399897 Crear Acta ARCA Impuestos ARCA […" at bounding box center [286, 127] width 572 height 254
click at [505, 108] on mat-dialog-content "Empresa: SEIS EMPRENDEDORES S.R.L. 30718399897 Periodos Comprendidos: 202505 - …" at bounding box center [285, 186] width 514 height 183
click at [546, 84] on div at bounding box center [286, 127] width 572 height 254
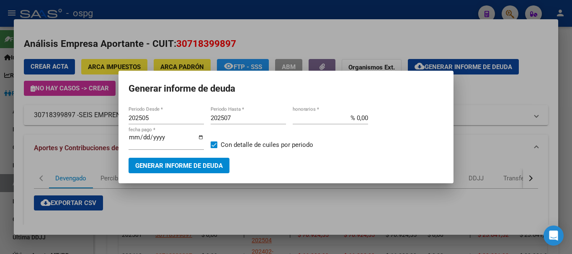
click at [418, 195] on div at bounding box center [286, 127] width 572 height 254
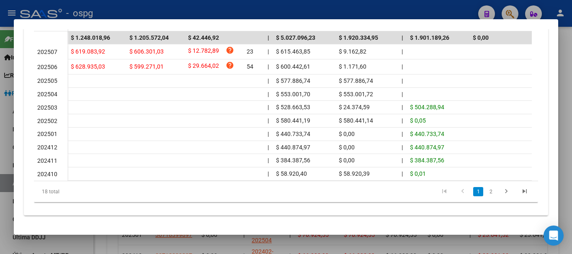
scroll to position [134, 0]
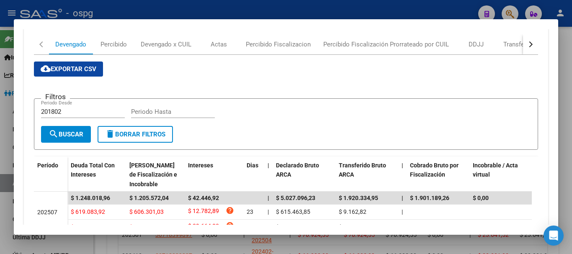
click at [507, 89] on app-list-header "Filtros 201802 Periodo Desde Periodo Hasta search Buscar delete Borrar Filtros" at bounding box center [286, 117] width 504 height 65
